Goal: Task Accomplishment & Management: Manage account settings

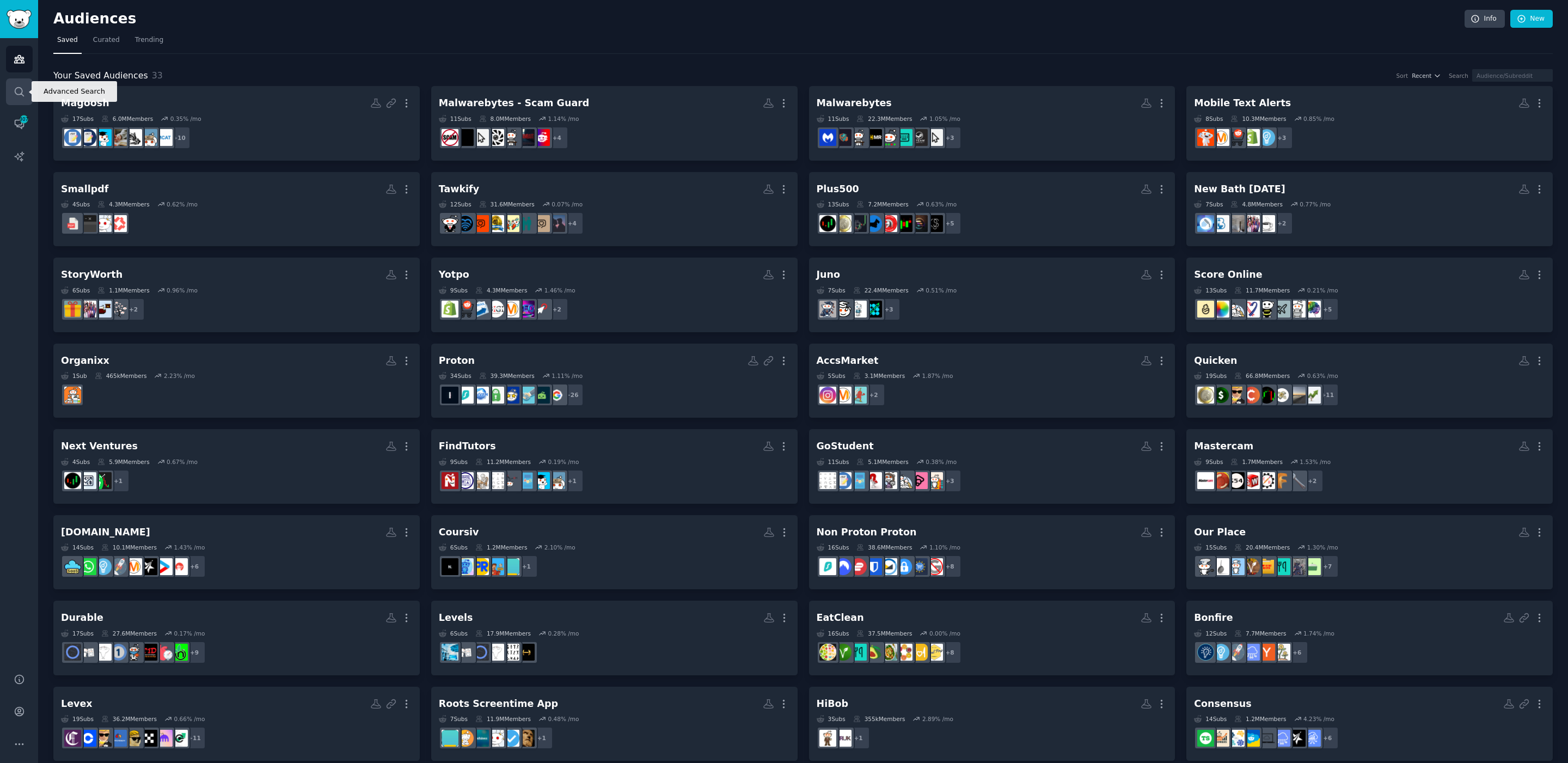
click at [14, 93] on icon "Sidebar" at bounding box center [19, 92] width 11 height 11
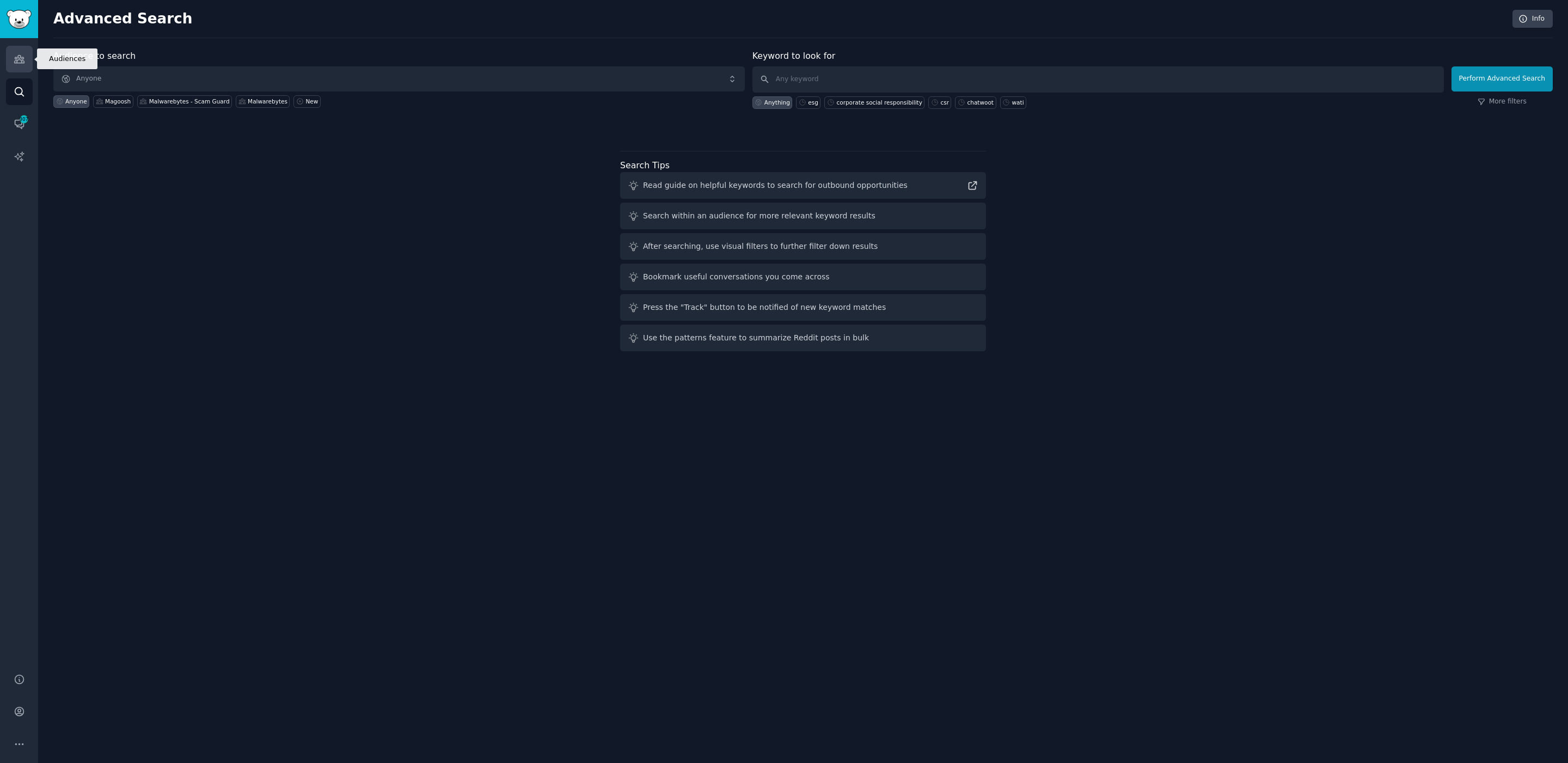
click at [23, 65] on link "Audiences" at bounding box center [19, 59] width 27 height 27
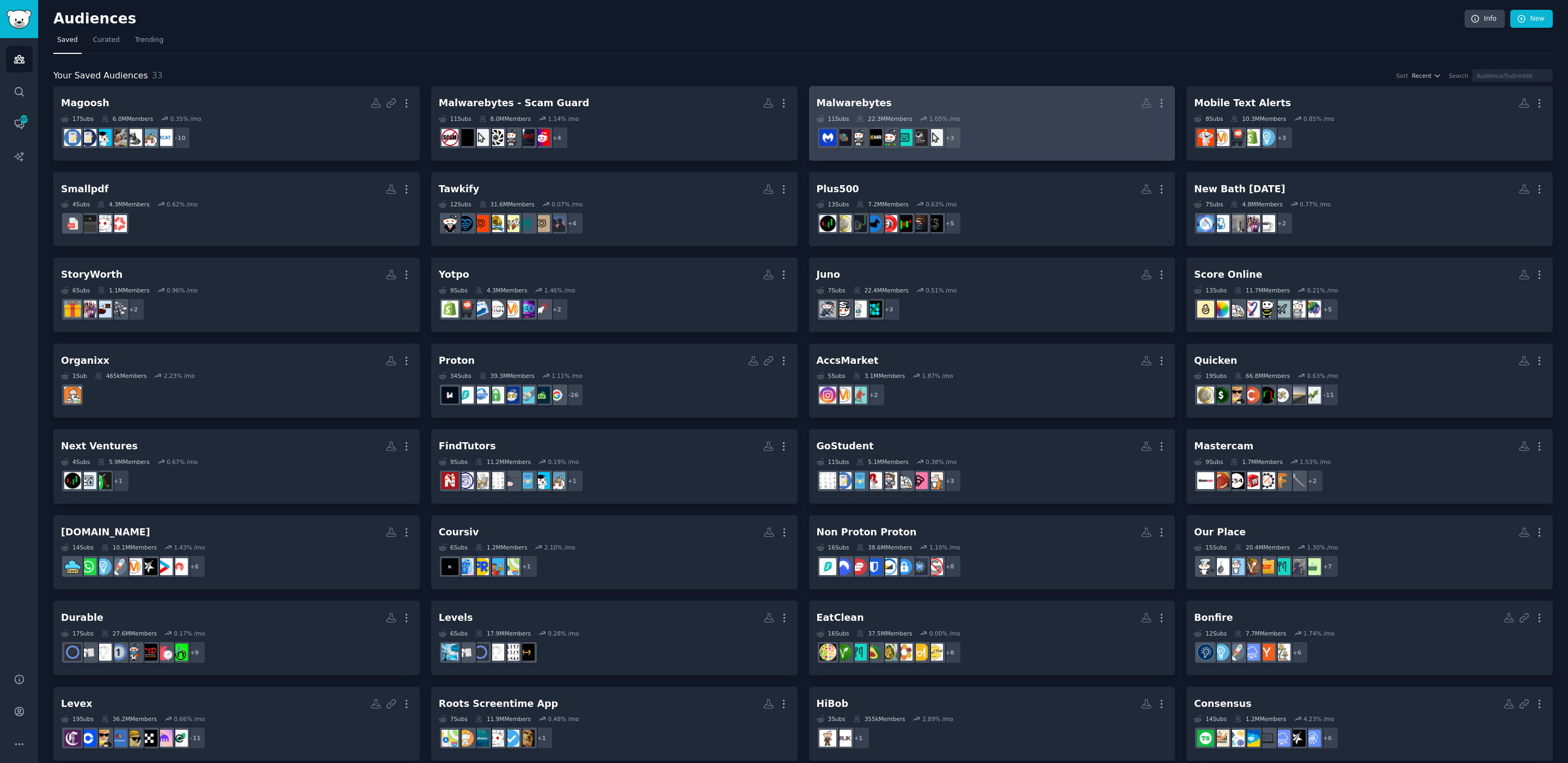
click at [847, 101] on div "Malwarebytes" at bounding box center [854, 103] width 75 height 14
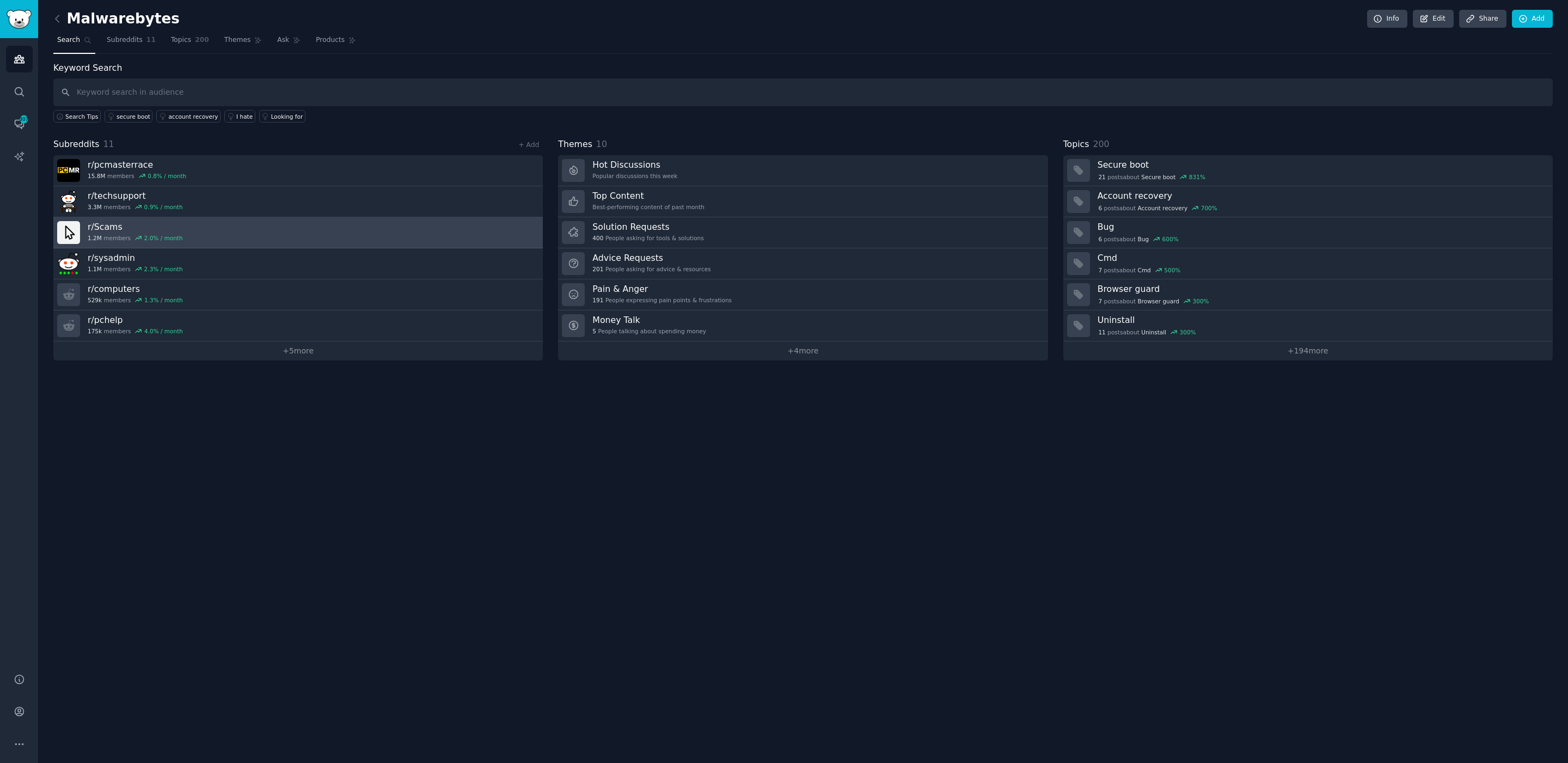
click at [109, 224] on h3 "r/ Scams" at bounding box center [135, 227] width 95 height 11
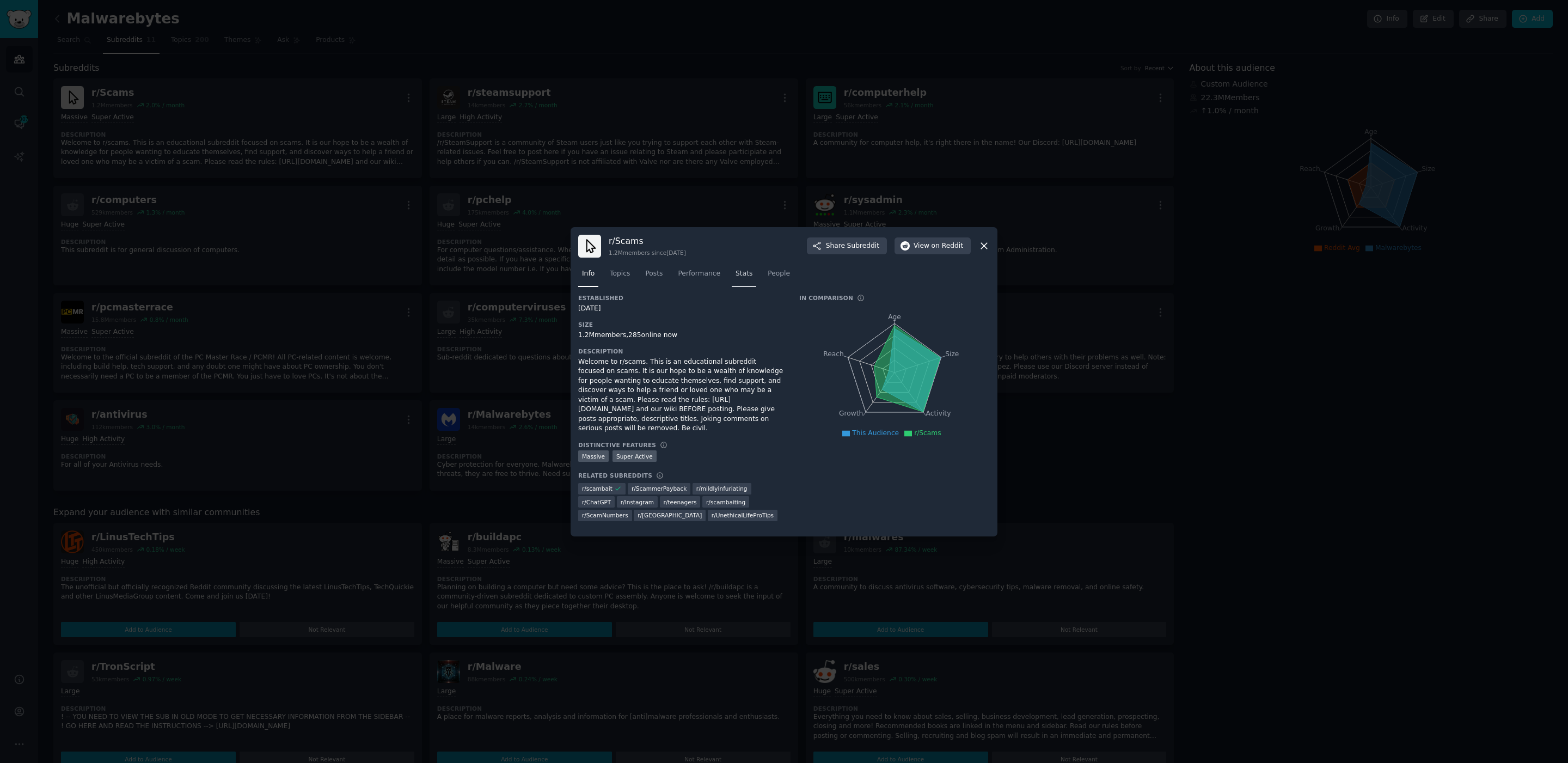
click at [748, 276] on span "Stats" at bounding box center [744, 274] width 17 height 10
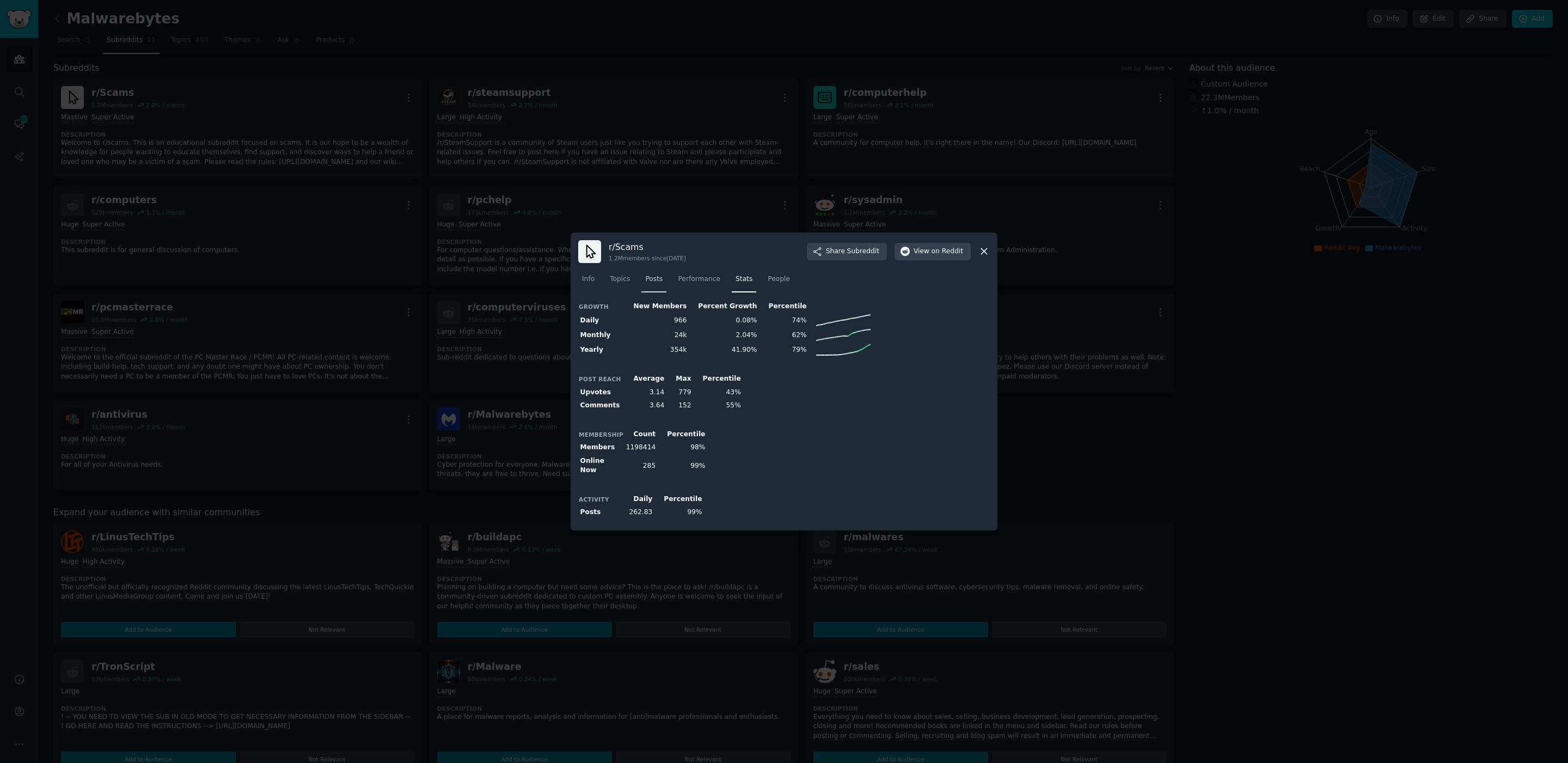
click at [662, 283] on span "Posts" at bounding box center [654, 279] width 18 height 10
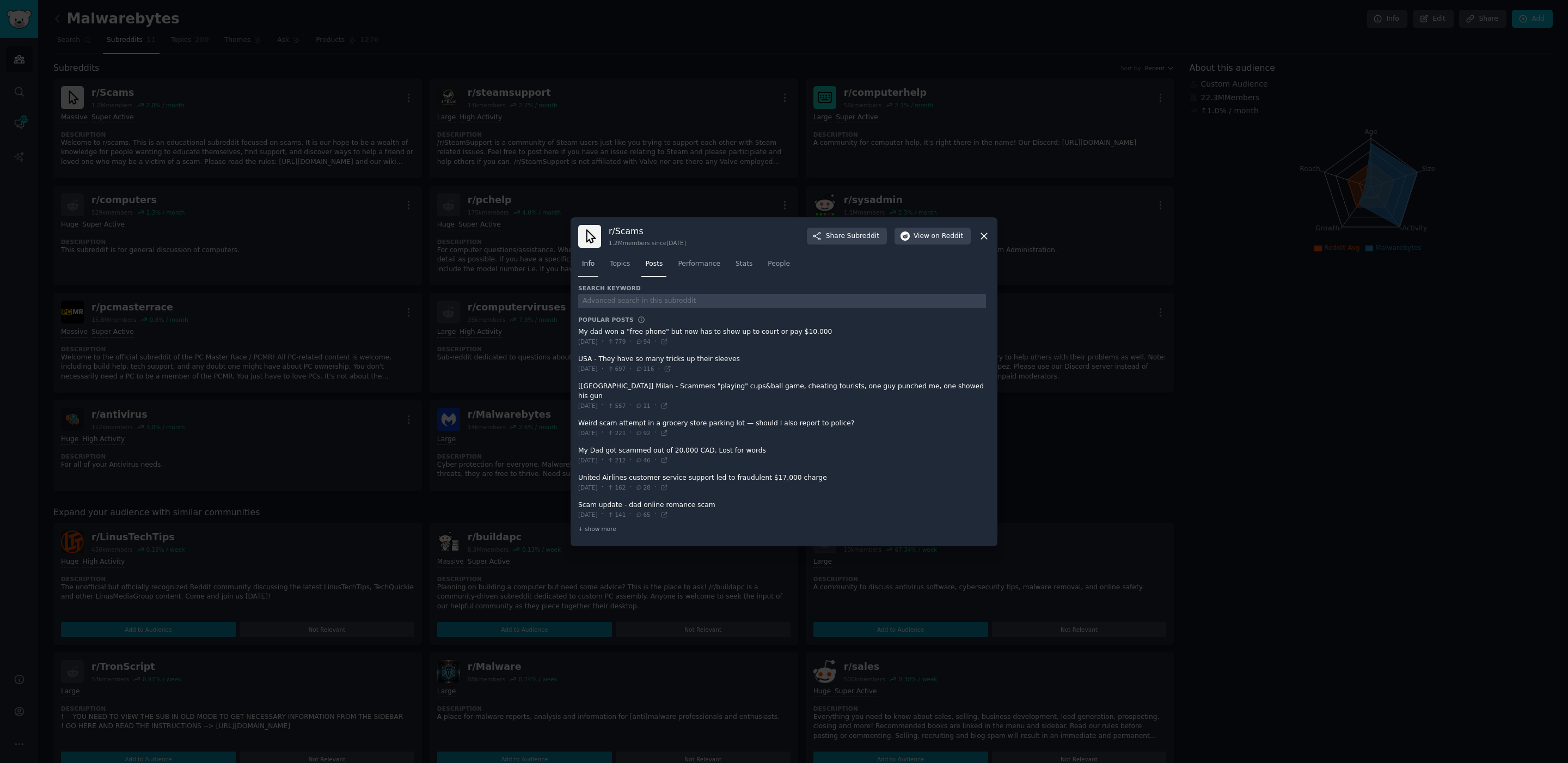
click at [593, 269] on span "Info" at bounding box center [589, 265] width 13 height 10
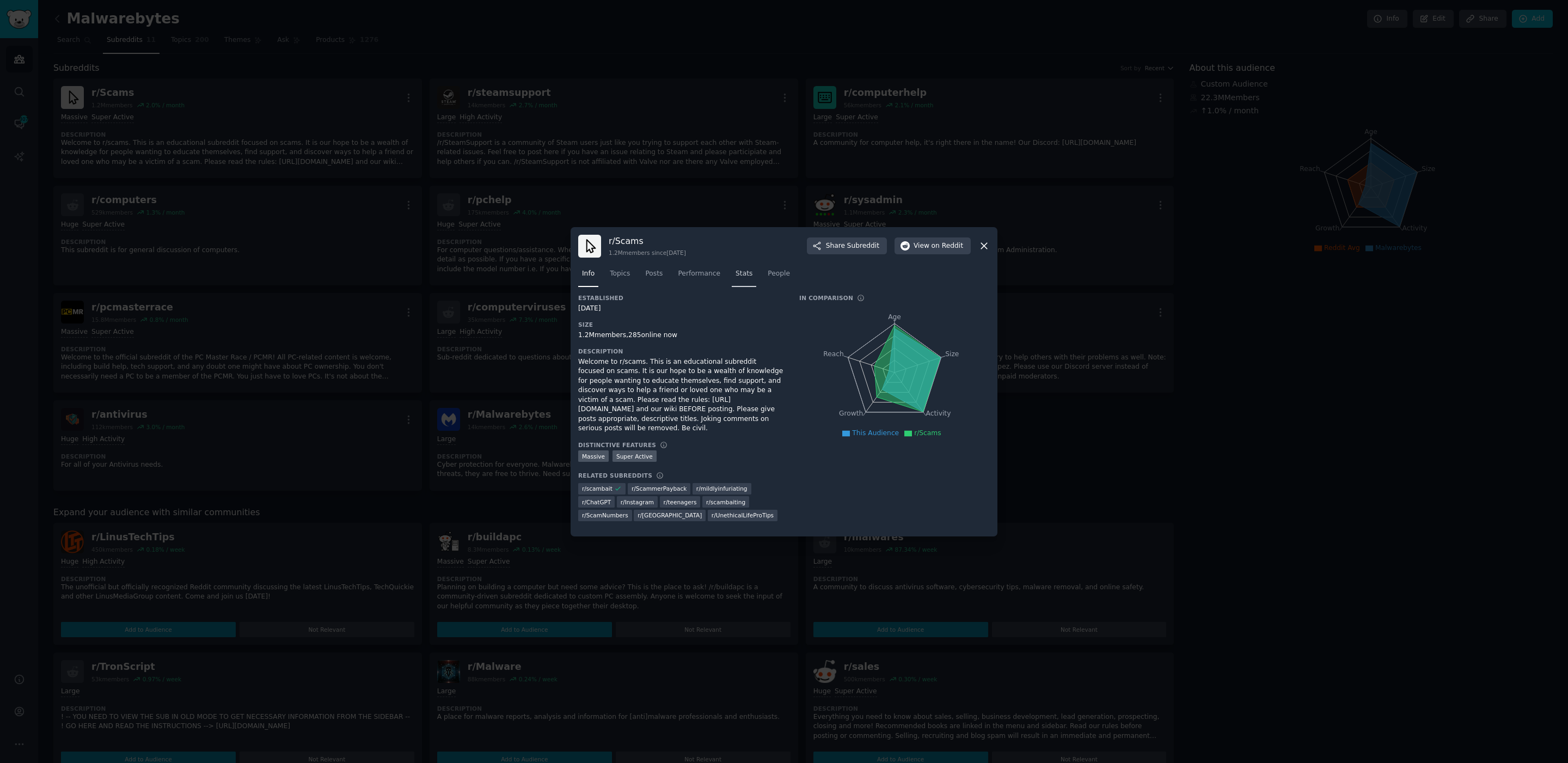
click at [745, 274] on span "Stats" at bounding box center [744, 274] width 17 height 10
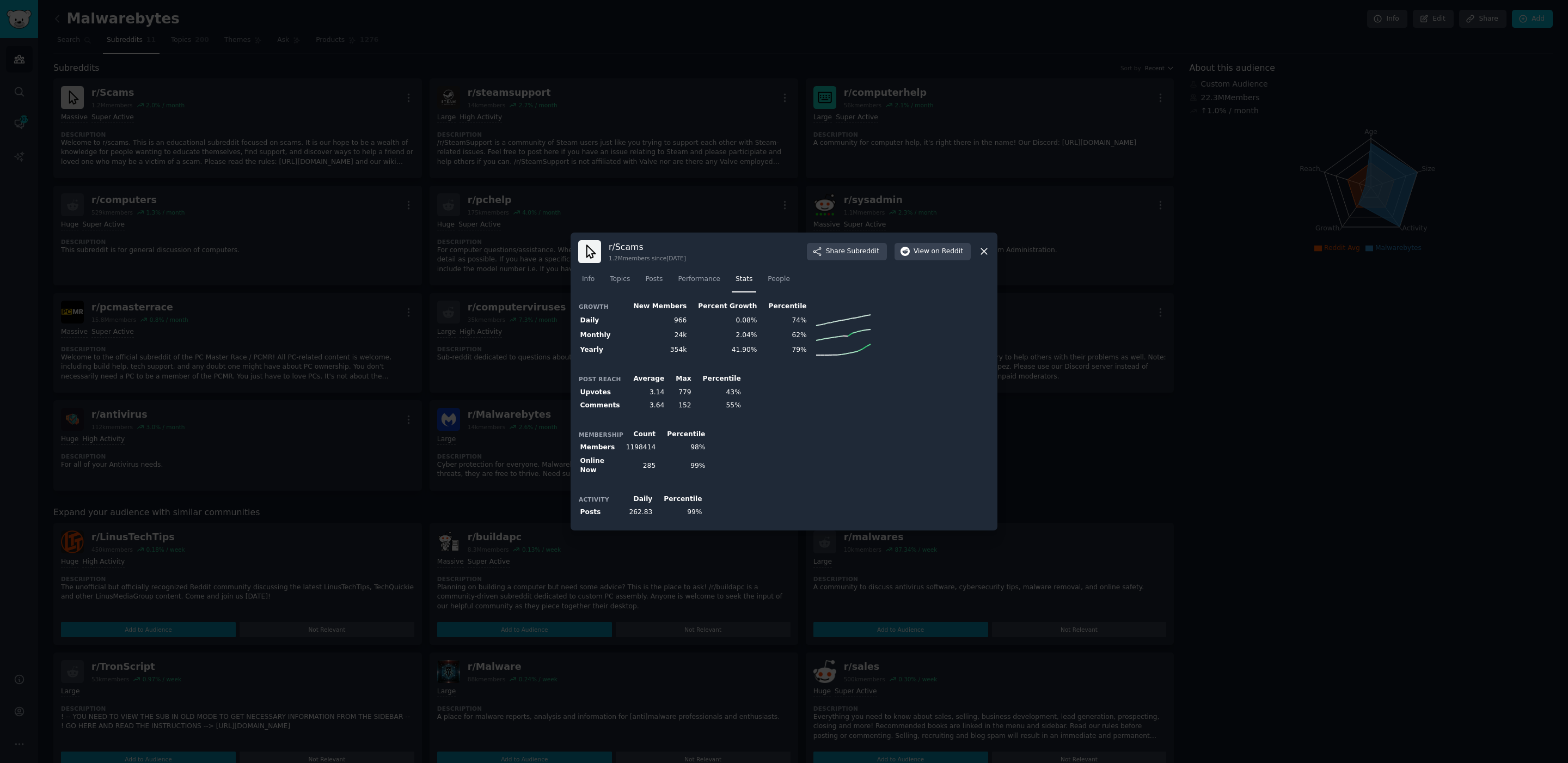
click at [637, 506] on td "262.83" at bounding box center [639, 513] width 31 height 14
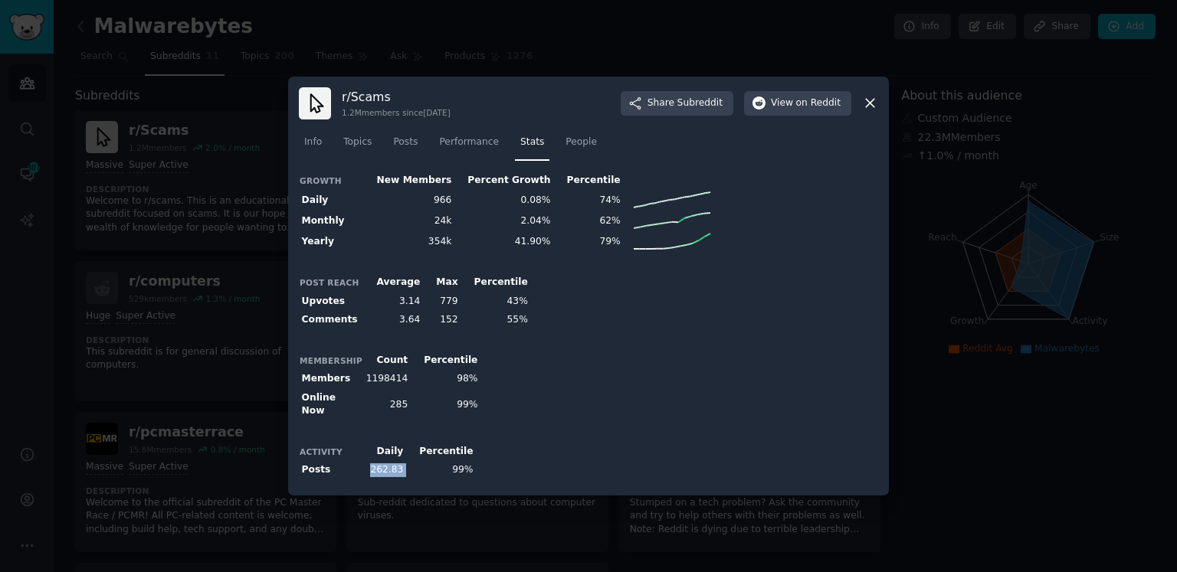
click at [377, 464] on td "262.83" at bounding box center [384, 470] width 43 height 19
click at [377, 463] on td "262.83" at bounding box center [384, 470] width 43 height 19
click at [377, 464] on td "262.83" at bounding box center [384, 470] width 43 height 19
click at [352, 115] on div "1.2M members since [DATE]" at bounding box center [396, 112] width 109 height 11
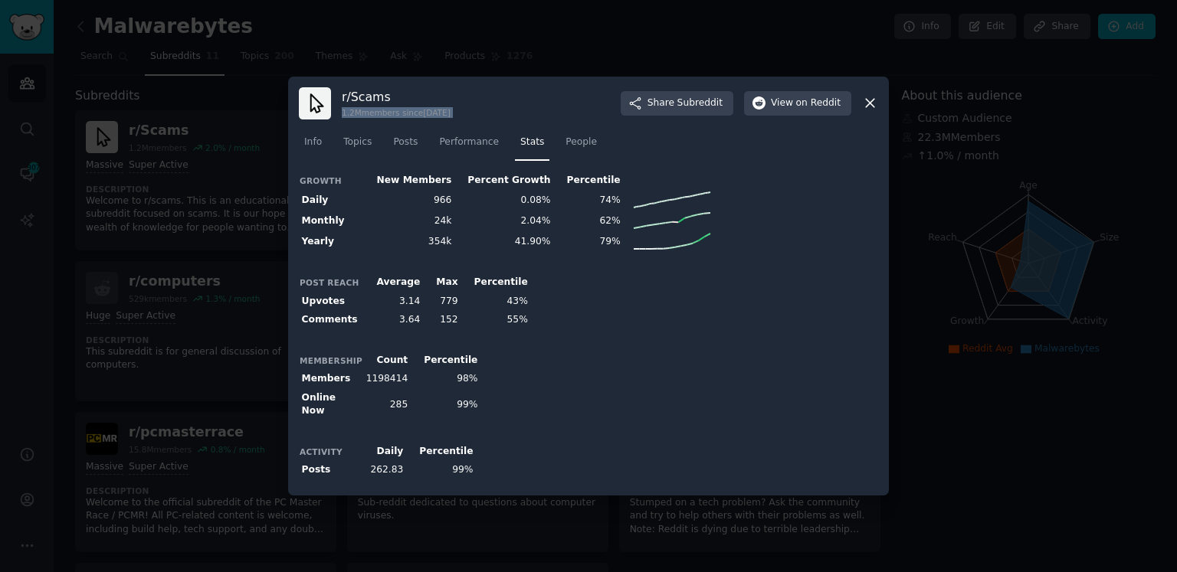
click at [352, 115] on div "1.2M members since [DATE]" at bounding box center [396, 112] width 109 height 11
click at [391, 461] on td "262.83" at bounding box center [384, 470] width 43 height 19
click at [242, 208] on div at bounding box center [588, 286] width 1177 height 572
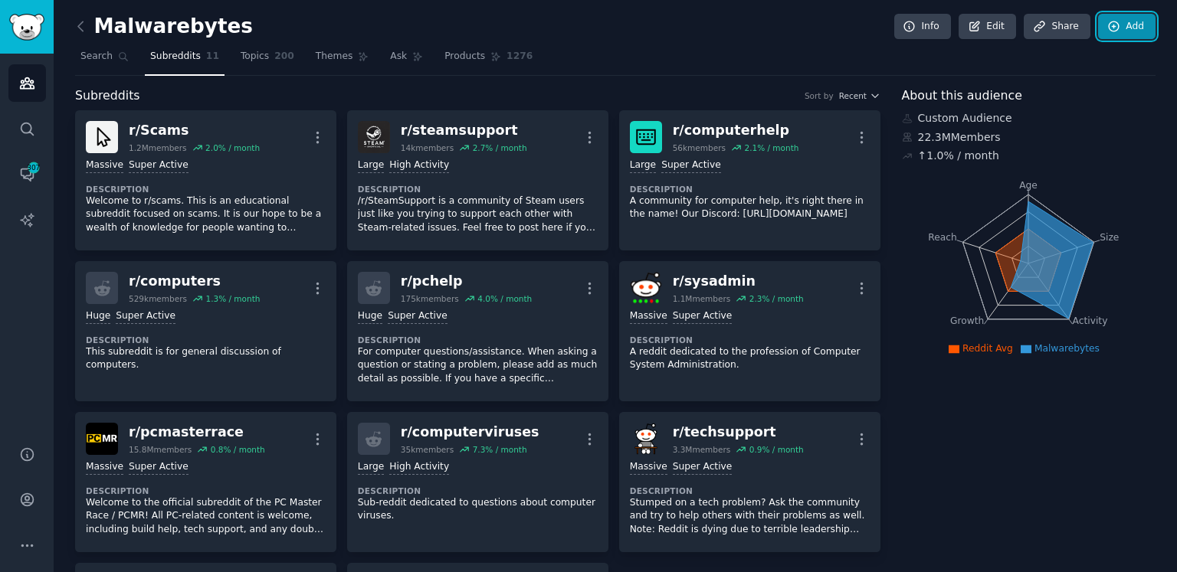
click at [1121, 27] on link "Add" at bounding box center [1126, 27] width 57 height 26
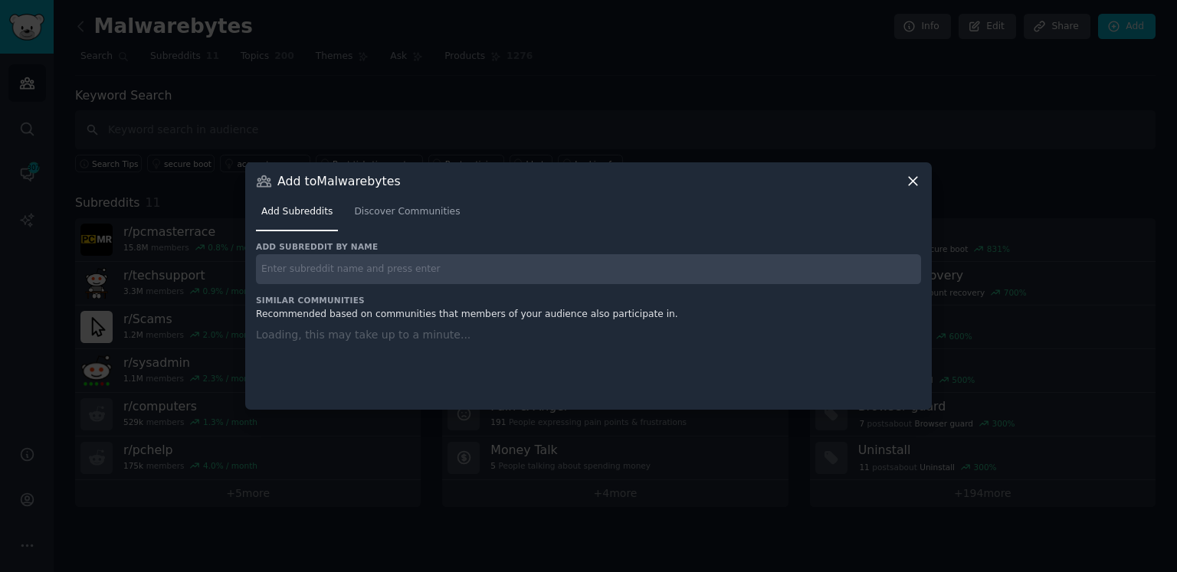
click at [407, 255] on input "text" at bounding box center [588, 269] width 665 height 30
